Goal: Information Seeking & Learning: Learn about a topic

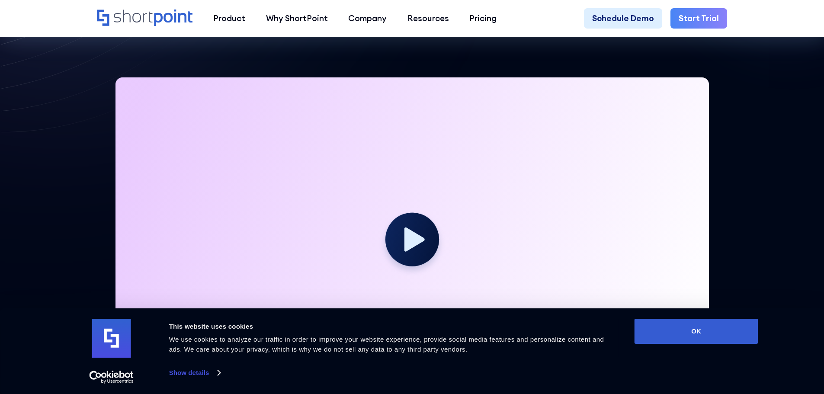
scroll to position [259, 0]
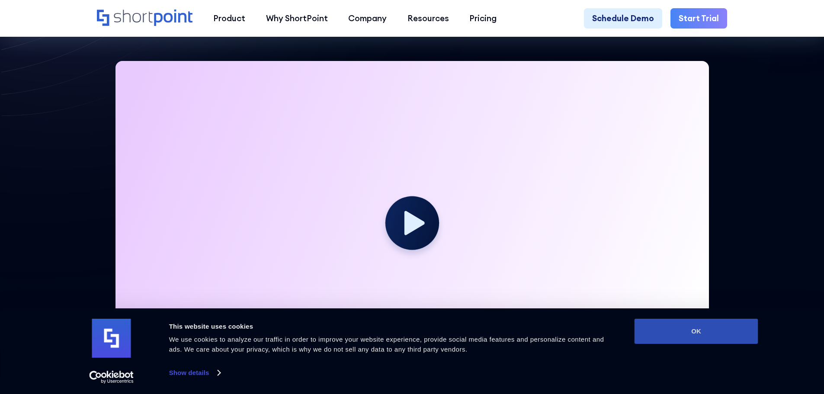
click at [712, 324] on button "OK" at bounding box center [696, 331] width 124 height 25
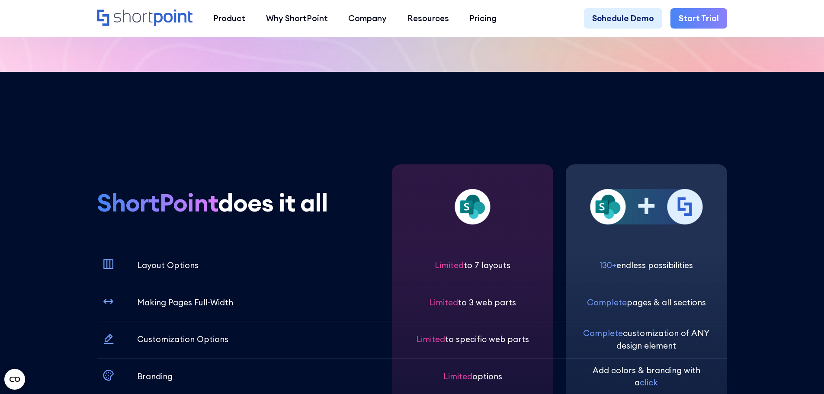
scroll to position [2940, 0]
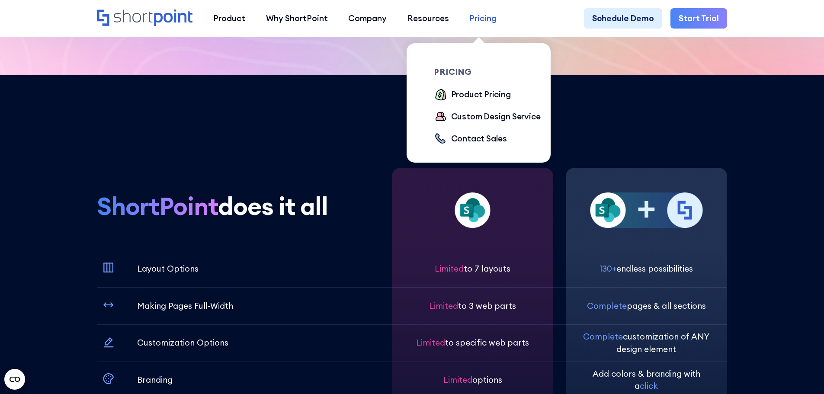
click at [489, 12] on div "Pricing" at bounding box center [482, 18] width 27 height 13
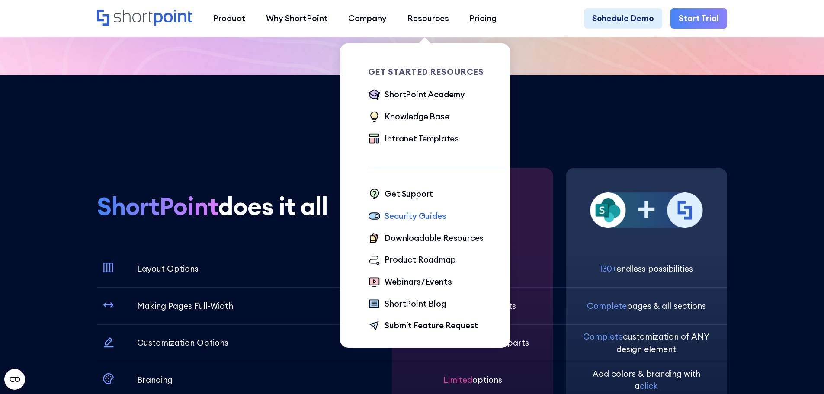
click at [429, 212] on div "Security Guides" at bounding box center [414, 216] width 61 height 13
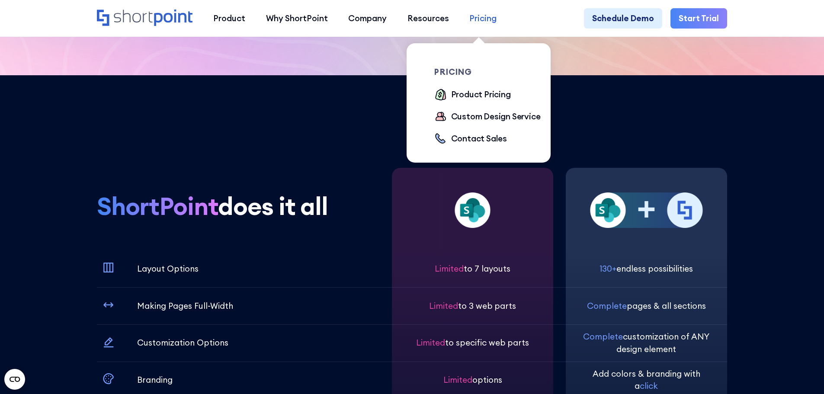
click at [489, 21] on div "Pricing" at bounding box center [482, 18] width 27 height 13
click at [485, 96] on div "Product Pricing" at bounding box center [481, 94] width 60 height 13
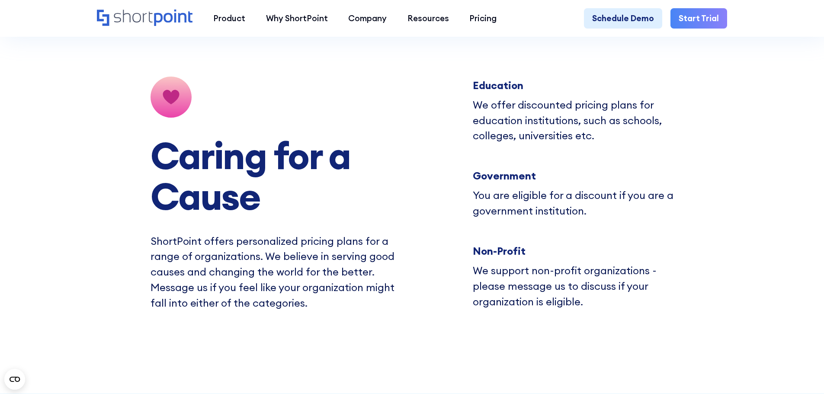
scroll to position [6270, 0]
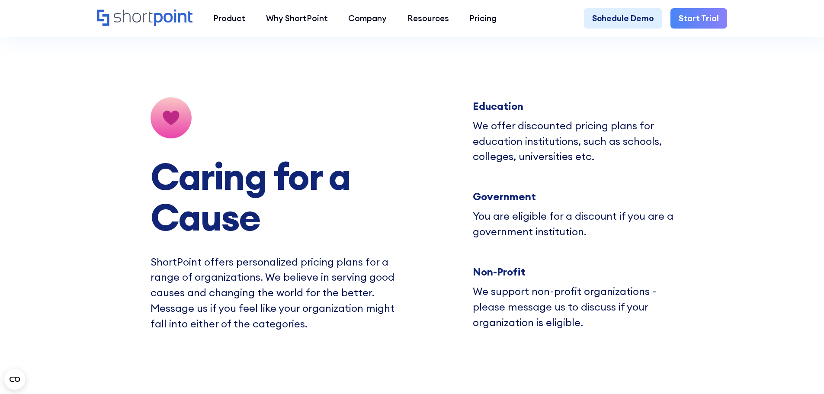
click at [757, 246] on section "Caring for a Cause ShortPoint offers personalized pricing plans for a range of …" at bounding box center [412, 214] width 824 height 399
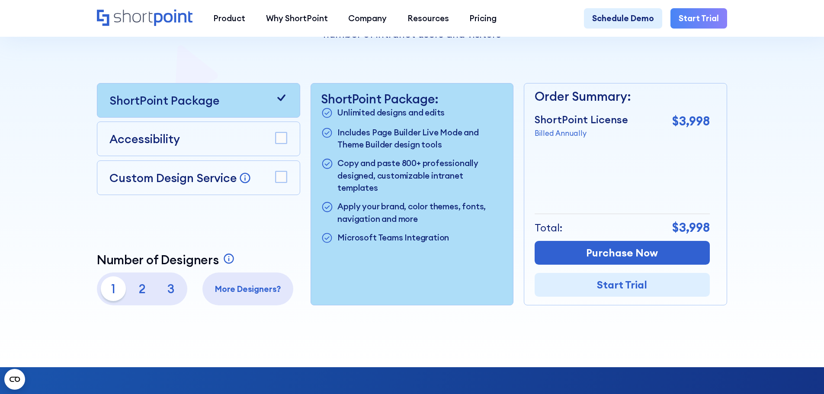
scroll to position [259, 0]
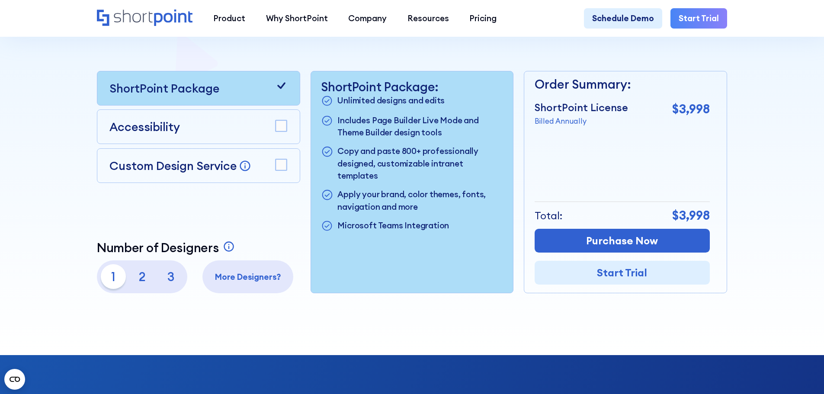
click at [283, 169] on rect at bounding box center [280, 164] width 11 height 11
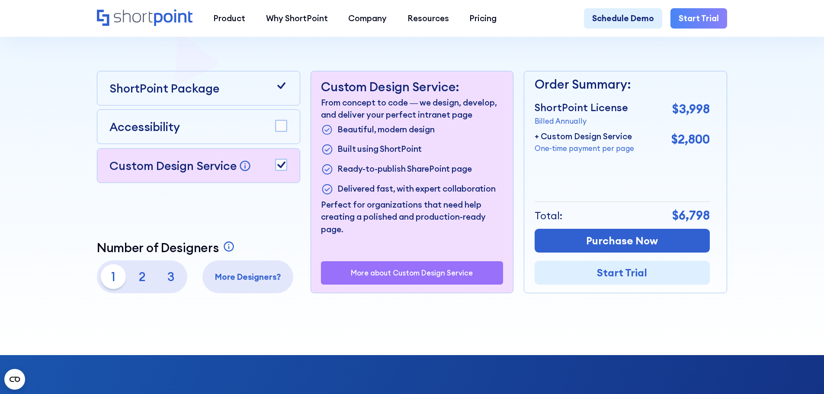
click at [279, 164] on rect at bounding box center [280, 164] width 11 height 11
click at [281, 131] on rect at bounding box center [280, 126] width 11 height 11
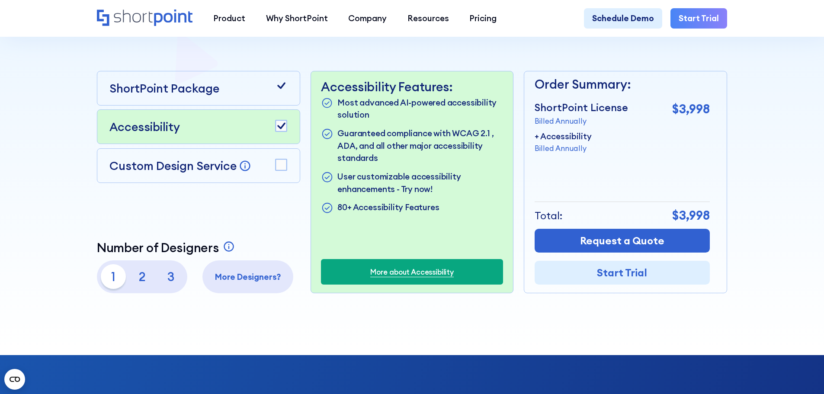
click at [281, 128] on rect at bounding box center [280, 126] width 11 height 11
click at [284, 128] on rect at bounding box center [280, 126] width 11 height 11
click at [287, 129] on div "Accessibility" at bounding box center [198, 126] width 203 height 35
click at [277, 128] on rect at bounding box center [280, 126] width 11 height 11
click at [279, 128] on rect at bounding box center [280, 126] width 11 height 11
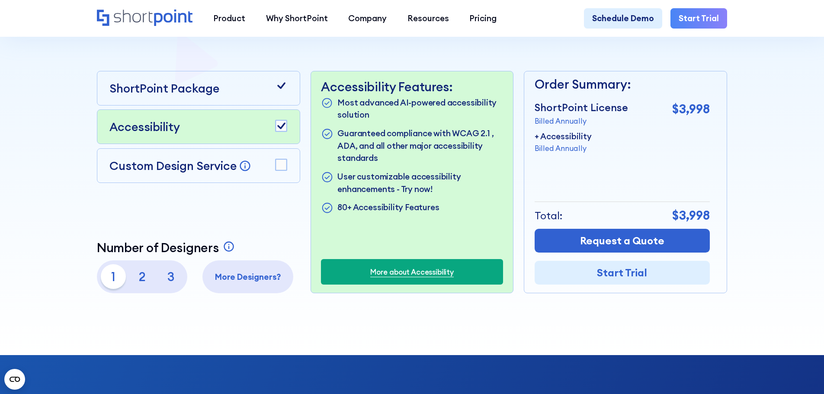
click at [279, 128] on rect at bounding box center [280, 126] width 11 height 11
click at [237, 88] on div "ShortPoint Package" at bounding box center [198, 88] width 178 height 17
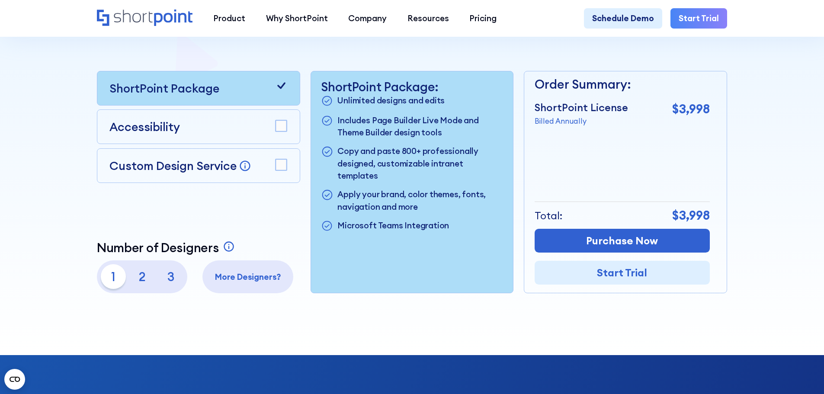
click at [140, 283] on p "2" at bounding box center [142, 276] width 25 height 25
click at [169, 277] on p "3" at bounding box center [171, 276] width 25 height 25
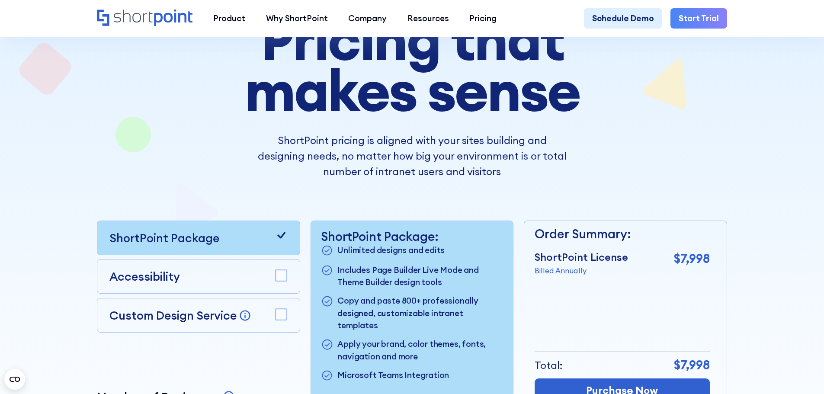
scroll to position [173, 0]
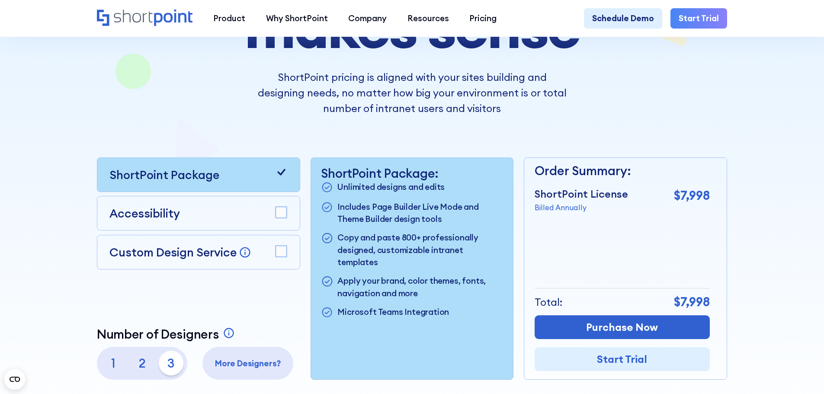
click at [140, 364] on p "2" at bounding box center [142, 363] width 25 height 25
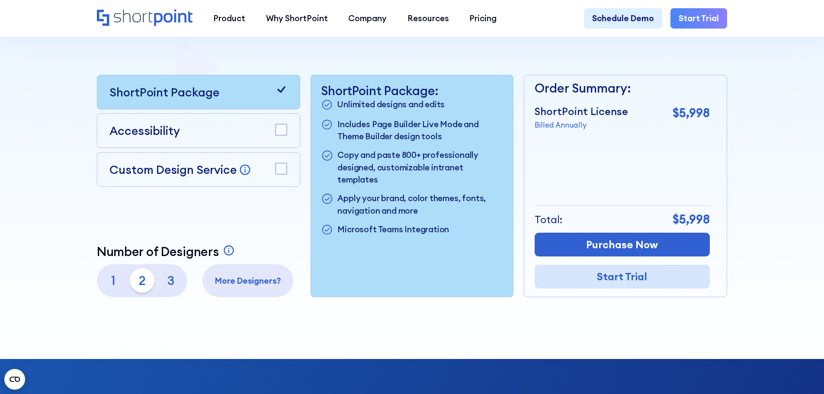
scroll to position [259, 0]
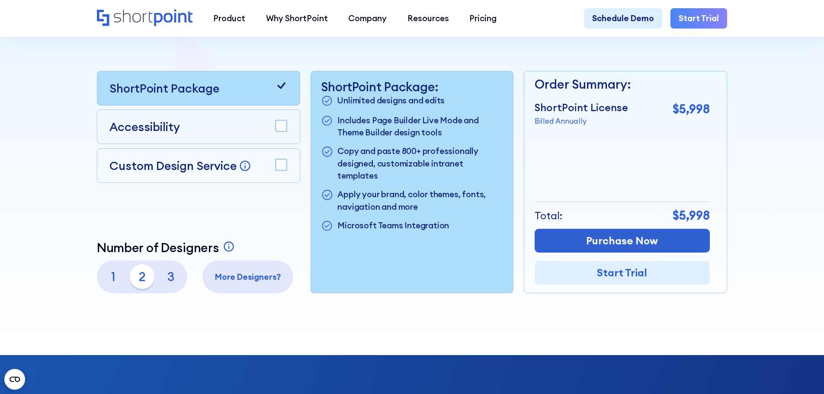
click at [105, 285] on p "1" at bounding box center [113, 276] width 25 height 25
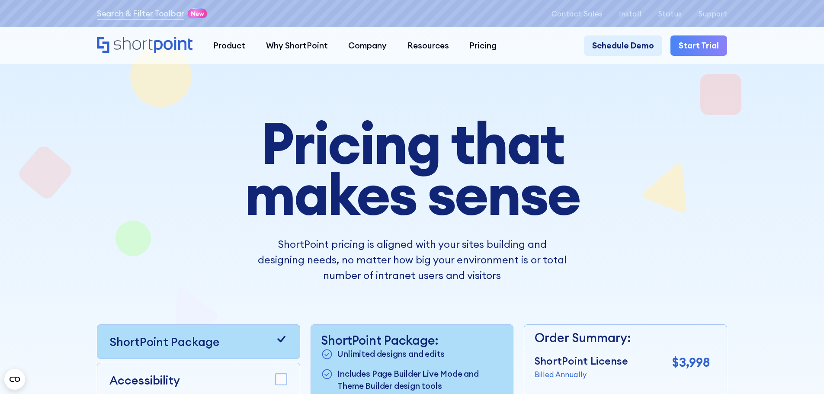
scroll to position [0, 0]
